Goal: Transaction & Acquisition: Purchase product/service

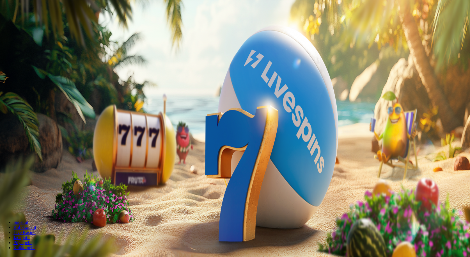
click at [33, 22] on span "Kirjaudu" at bounding box center [39, 20] width 14 height 4
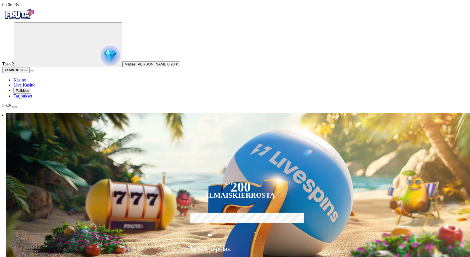
click at [29, 93] on span "Palkkiot" at bounding box center [22, 90] width 13 height 4
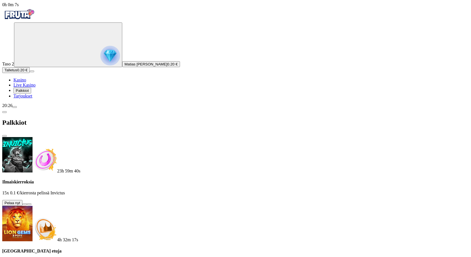
click at [27, 203] on button at bounding box center [24, 204] width 4 height 2
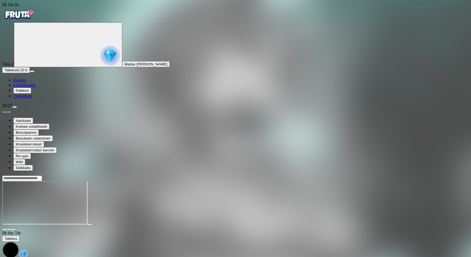
click at [34, 20] on img "Primary" at bounding box center [19, 14] width 34 height 14
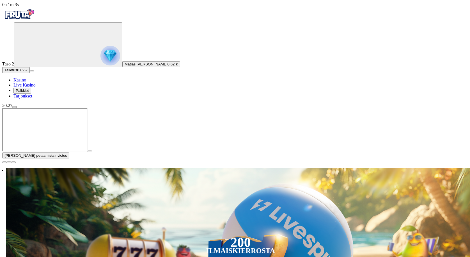
click at [4, 162] on span "close icon" at bounding box center [4, 162] width 0 height 0
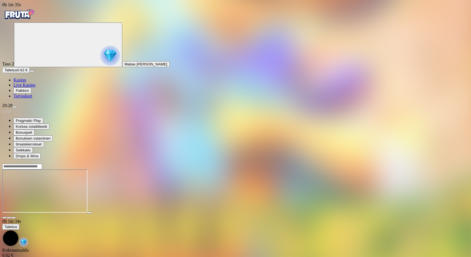
click at [26, 21] on img "Primary" at bounding box center [19, 14] width 34 height 14
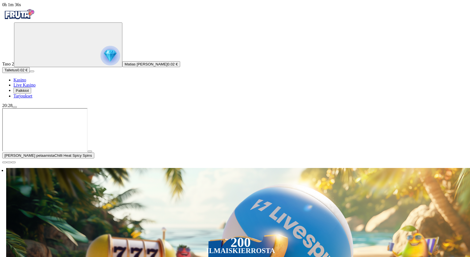
click at [124, 66] on span "Matias [PERSON_NAME]" at bounding box center [145, 64] width 43 height 4
